Goal: Task Accomplishment & Management: Use online tool/utility

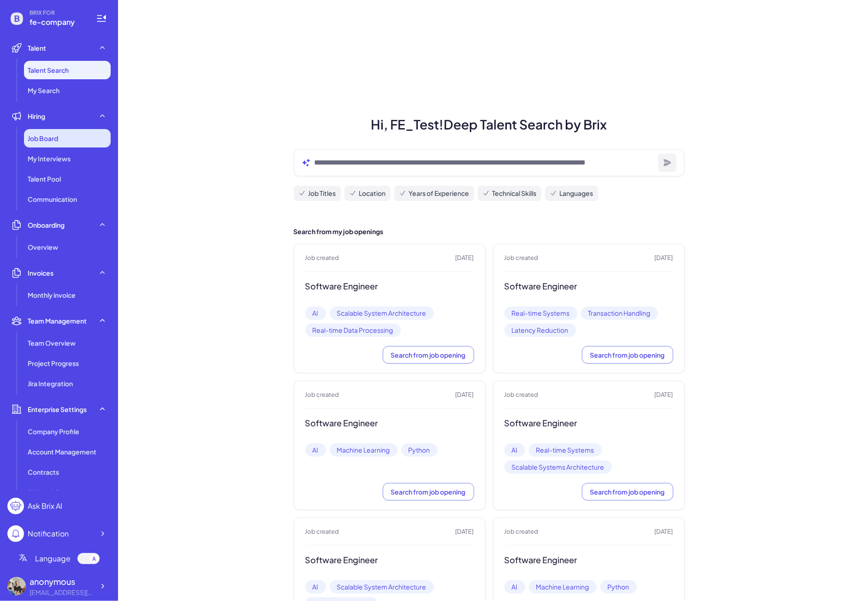
click at [58, 142] on span "Job Board" at bounding box center [43, 138] width 30 height 9
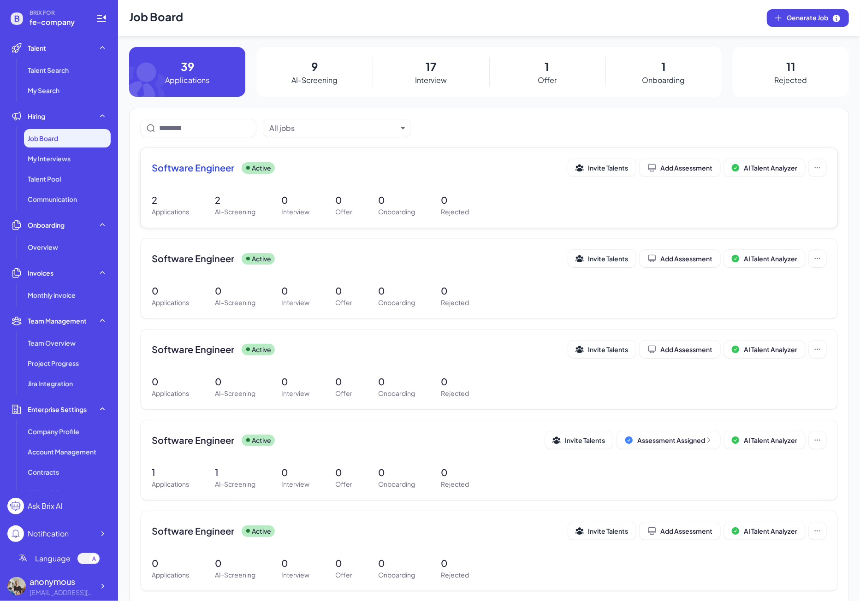
click at [235, 188] on div "Software Engineer Active Invite Talents Add Assessment AI Talent Analyzer 2 App…" at bounding box center [489, 188] width 697 height 80
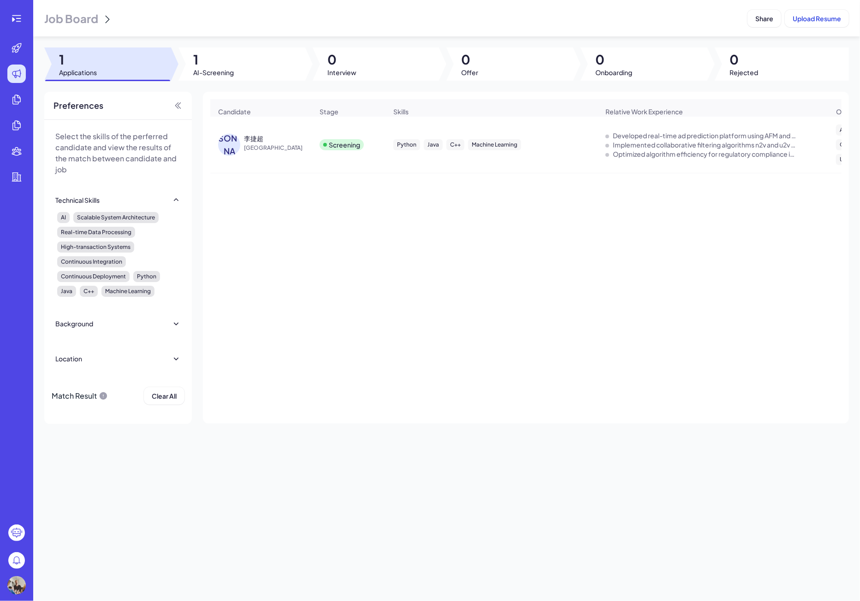
click at [302, 151] on span "[GEOGRAPHIC_DATA]" at bounding box center [278, 147] width 69 height 9
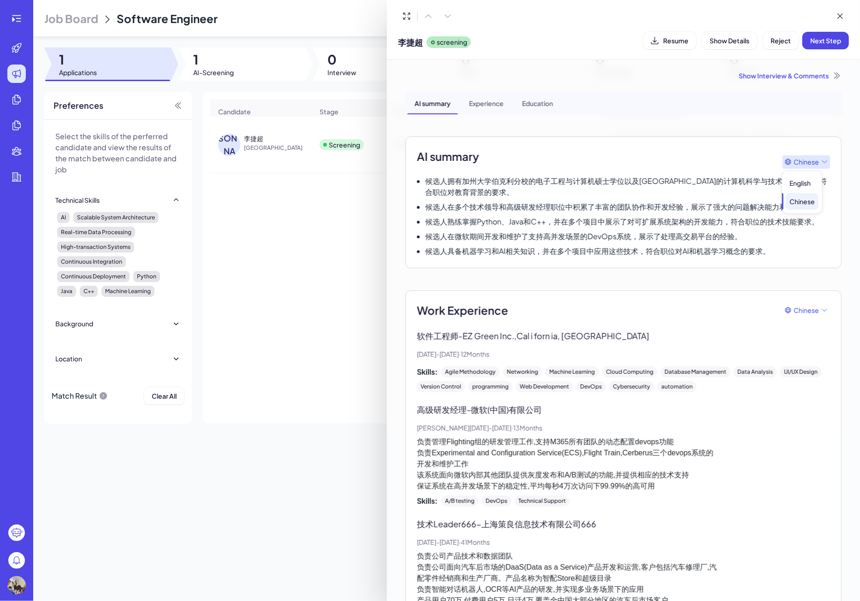
click at [809, 157] on span "Chinese" at bounding box center [805, 162] width 25 height 10
click at [799, 185] on div "English" at bounding box center [802, 183] width 33 height 17
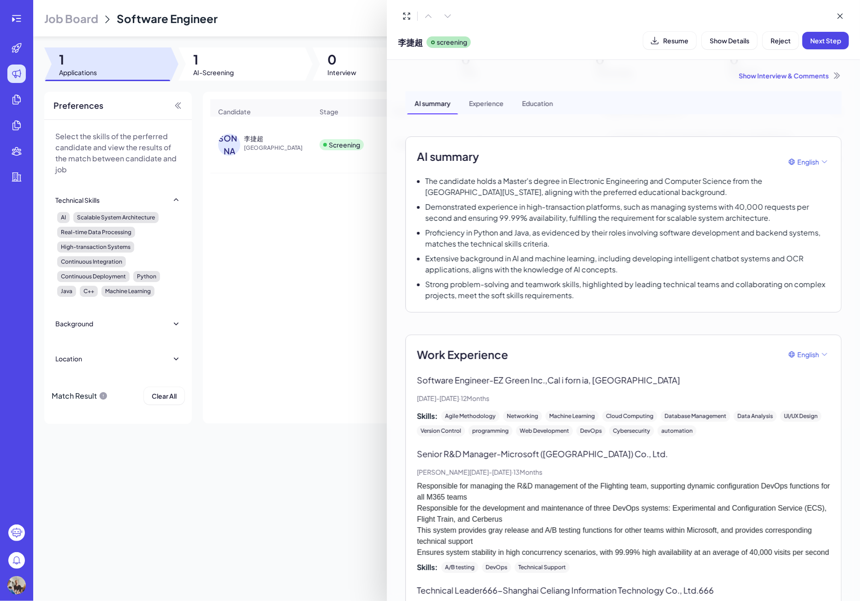
click at [318, 201] on div at bounding box center [430, 300] width 860 height 601
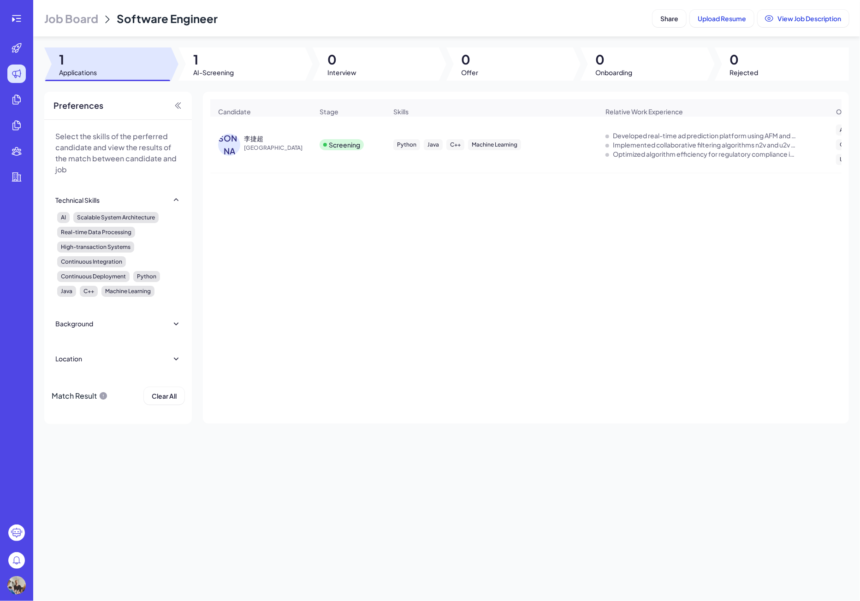
click at [260, 137] on div "[PERSON_NAME] China" at bounding box center [261, 144] width 100 height 37
click at [258, 138] on div "李捷超" at bounding box center [253, 138] width 19 height 9
click at [248, 140] on div "李捷超" at bounding box center [253, 138] width 19 height 9
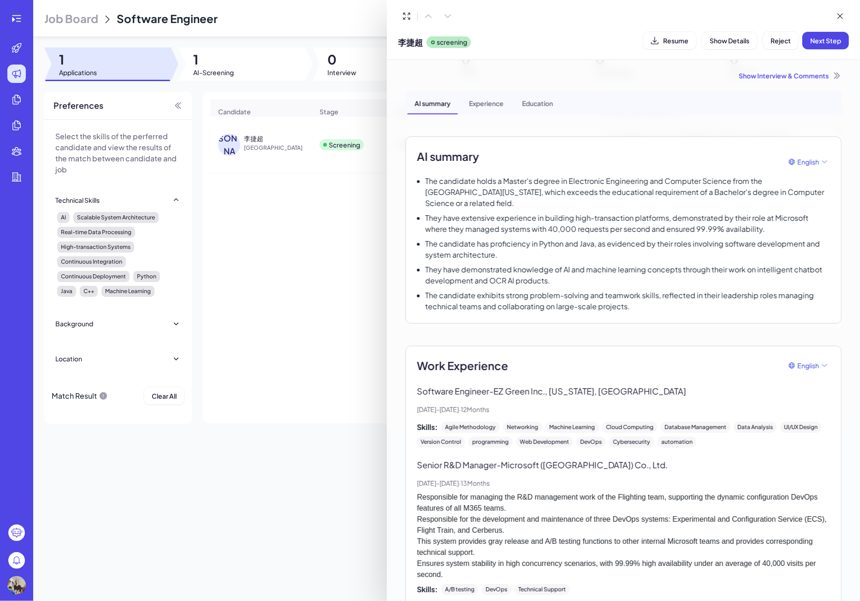
click at [424, 317] on div "AI summary English The candidate holds a Master's degree in Electronic Engineer…" at bounding box center [623, 229] width 436 height 187
click at [799, 163] on span "English" at bounding box center [808, 162] width 22 height 10
click at [803, 201] on div "Chinese" at bounding box center [803, 201] width 33 height 17
